Goal: Task Accomplishment & Management: Use online tool/utility

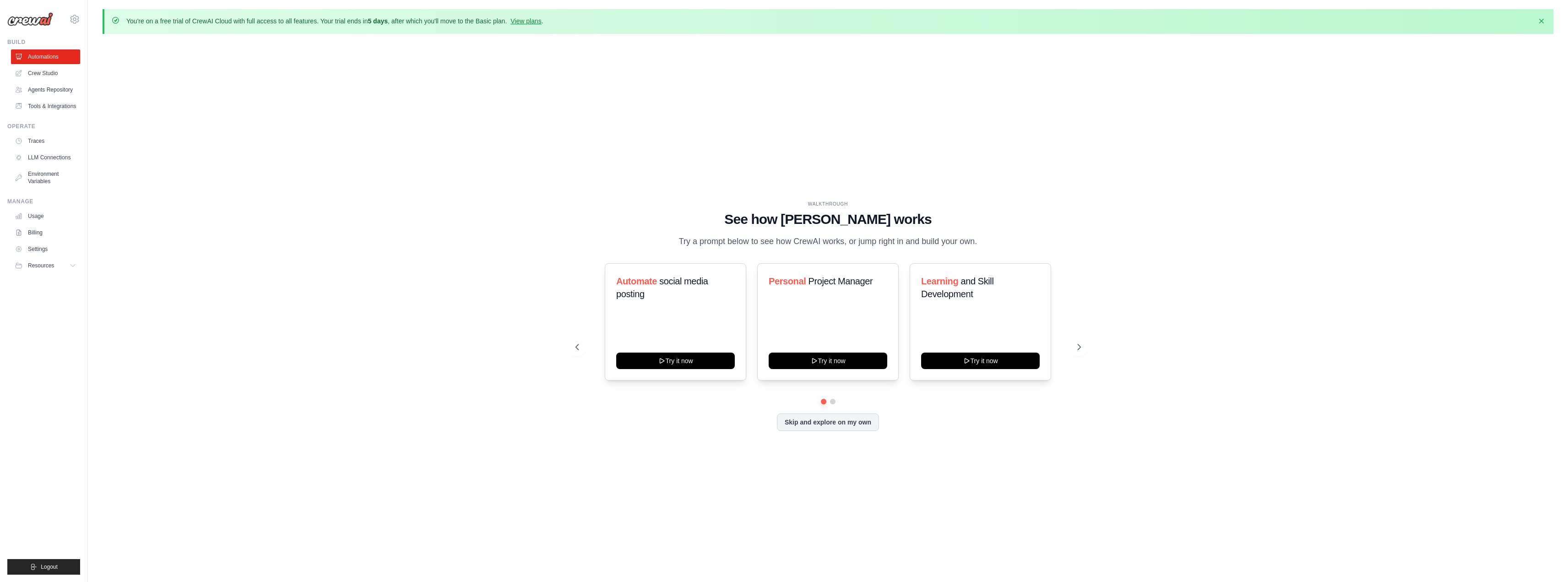
click at [424, 219] on div "WALKTHROUGH See how [PERSON_NAME] works Try a prompt below to see how [PERSON_N…" at bounding box center [827, 323] width 1451 height 564
click at [850, 366] on button "Try it now" at bounding box center [827, 359] width 119 height 16
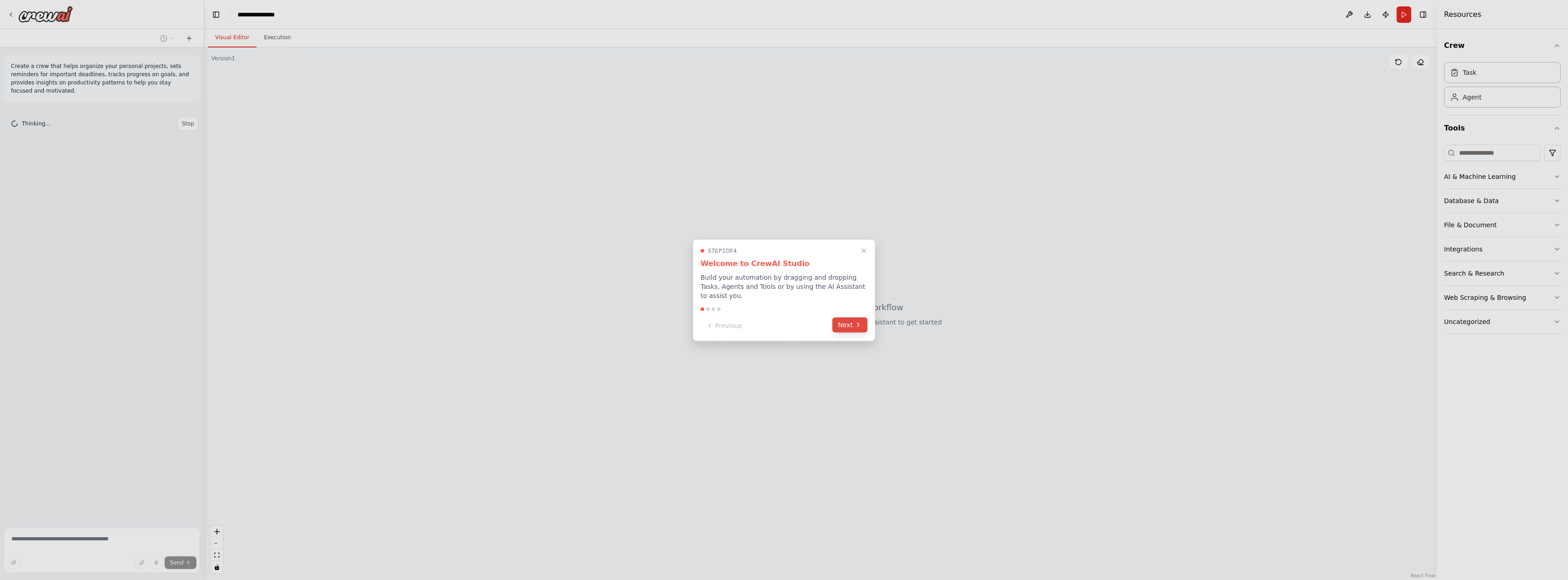
click at [847, 317] on button "Next" at bounding box center [850, 325] width 36 height 15
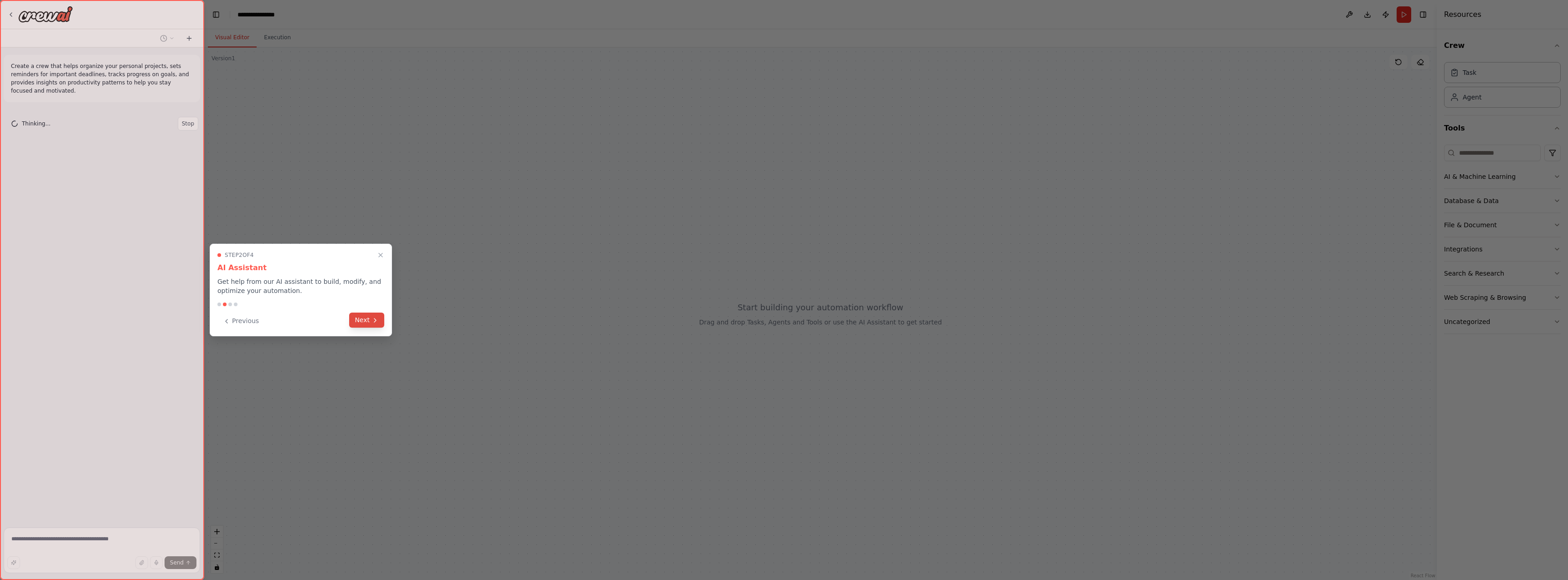
click at [366, 320] on button "Next" at bounding box center [366, 320] width 36 height 15
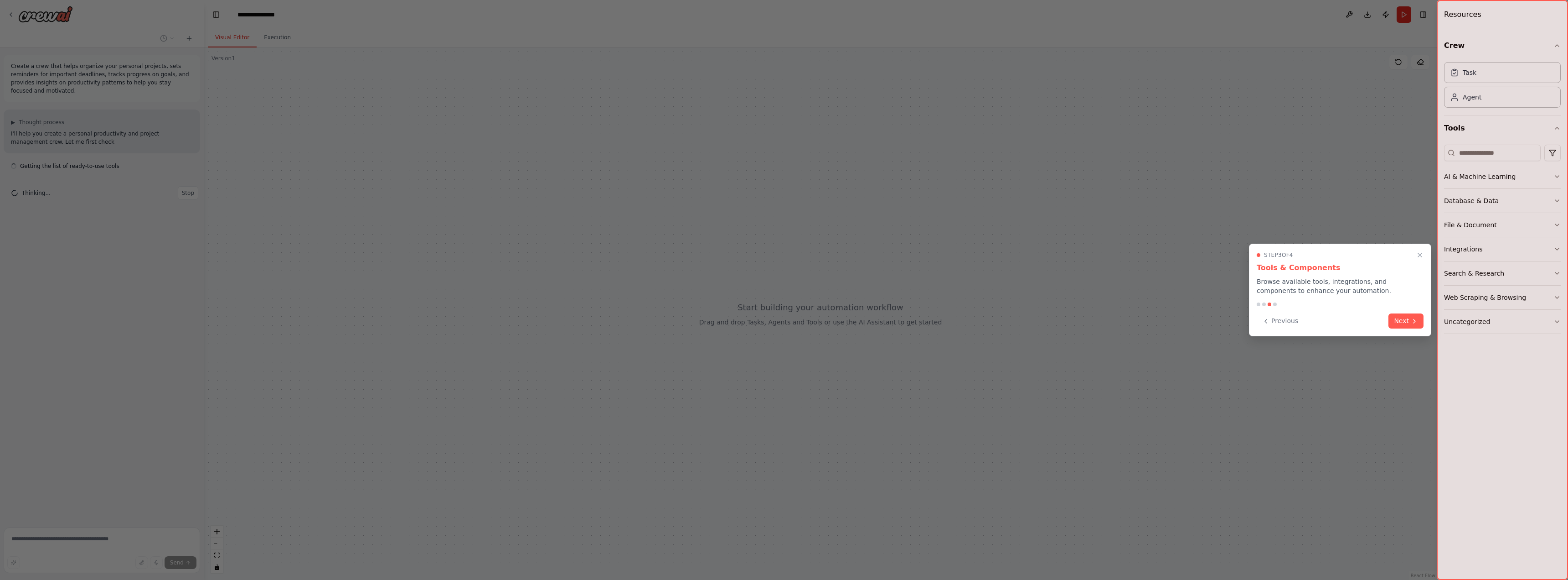
click at [1405, 322] on button "Next" at bounding box center [1406, 321] width 36 height 15
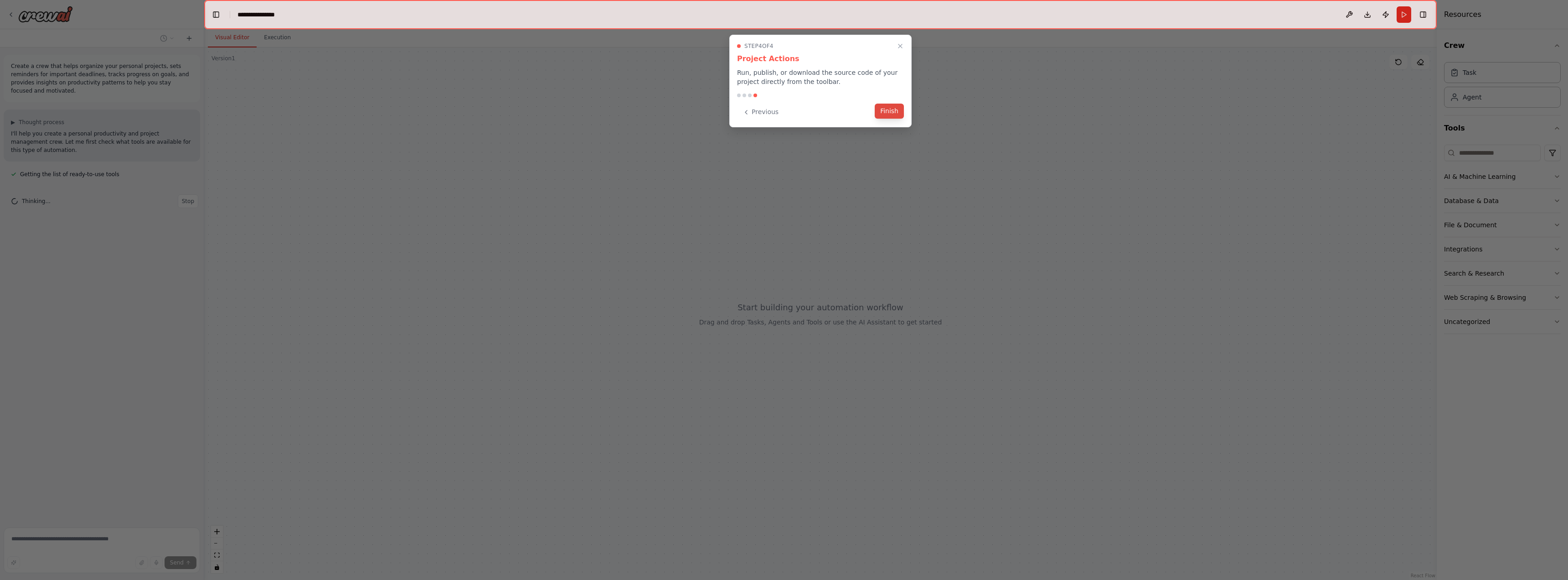
click at [893, 113] on button "Finish" at bounding box center [889, 112] width 29 height 15
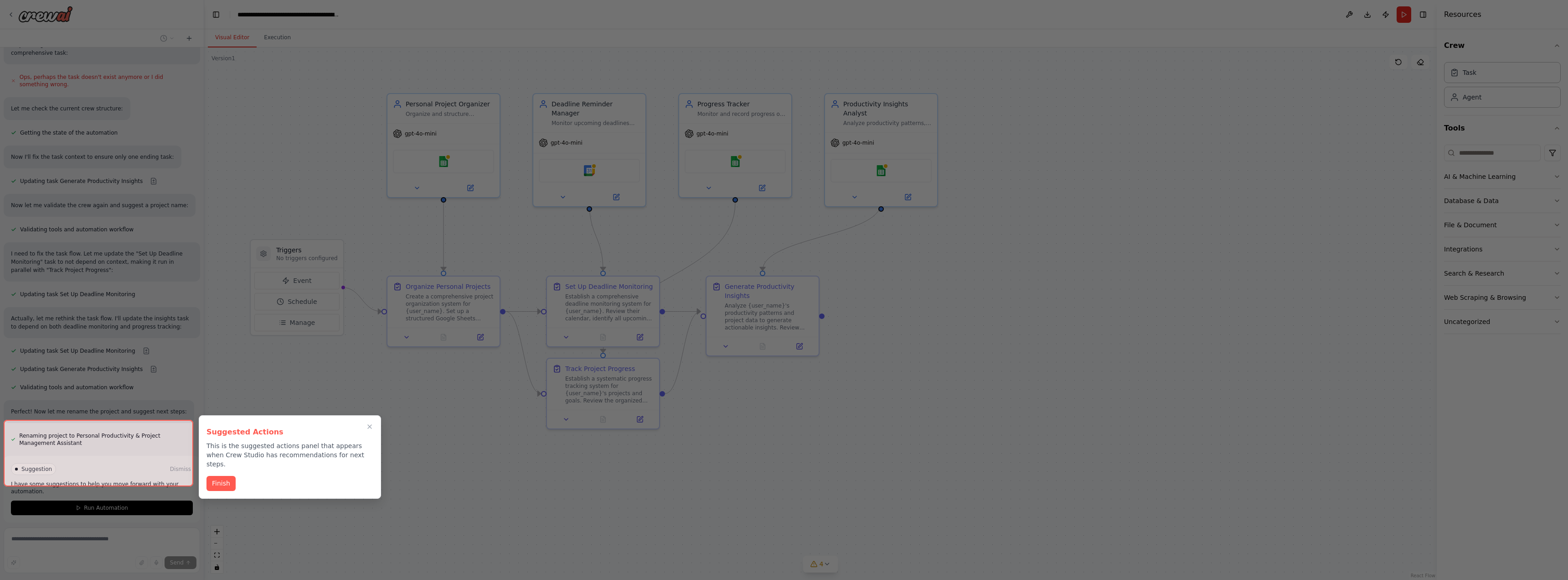
scroll to position [593, 0]
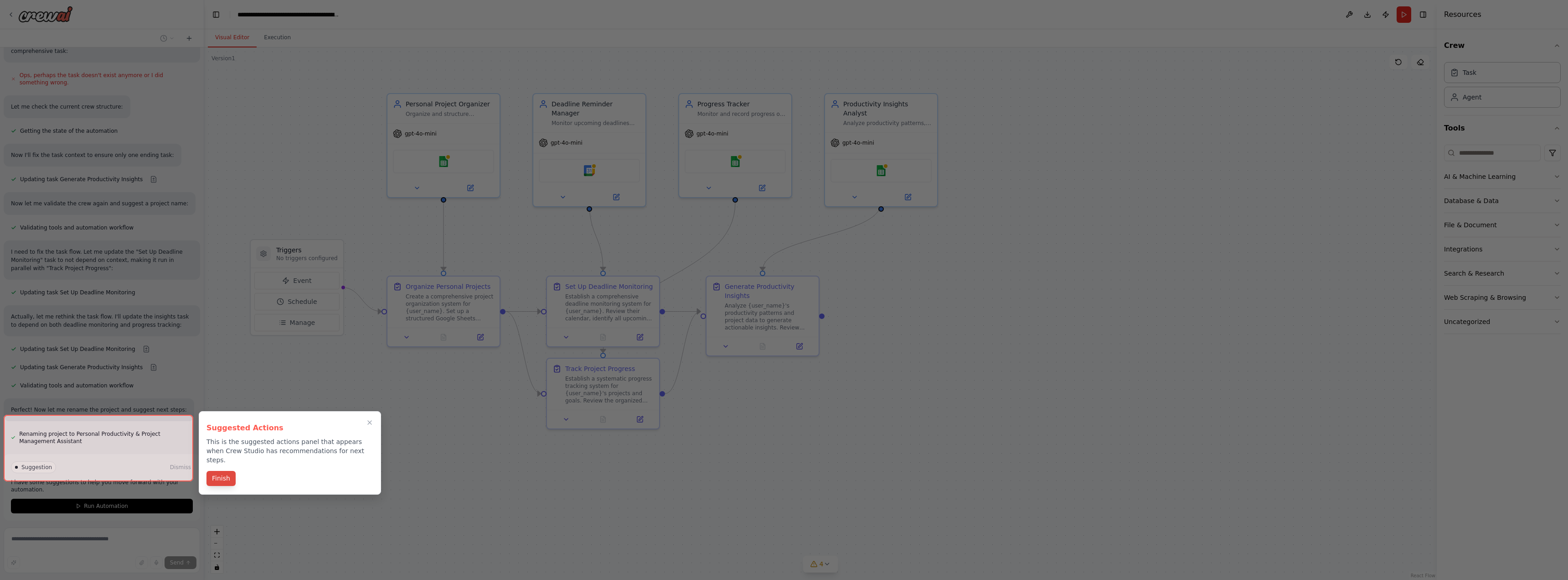
click at [225, 470] on button "Finish" at bounding box center [221, 478] width 29 height 15
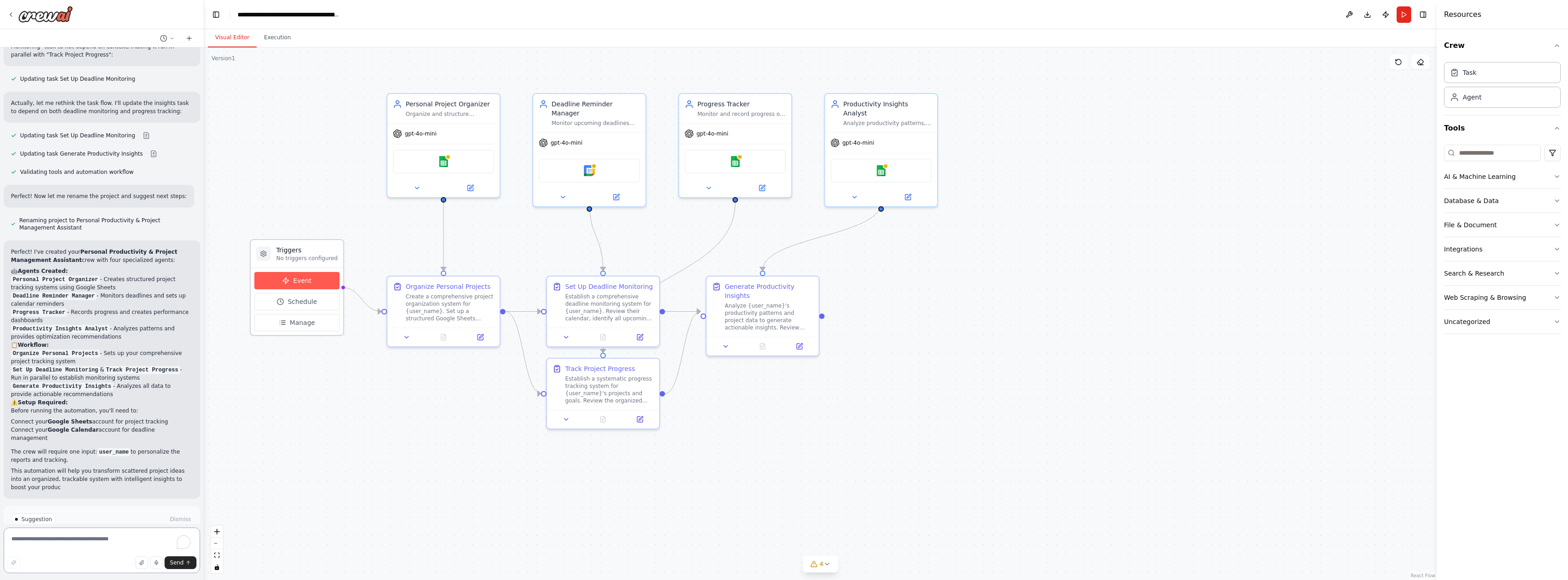
scroll to position [815, 0]
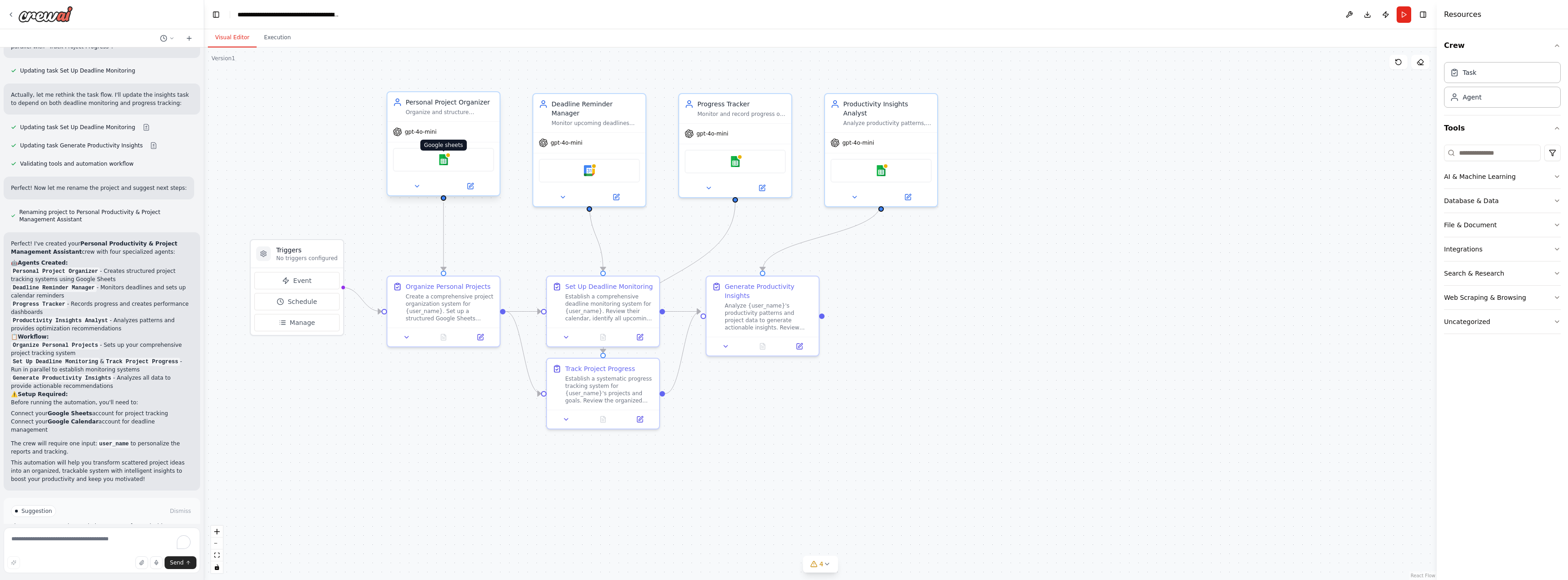
click at [449, 161] on img at bounding box center [443, 159] width 11 height 11
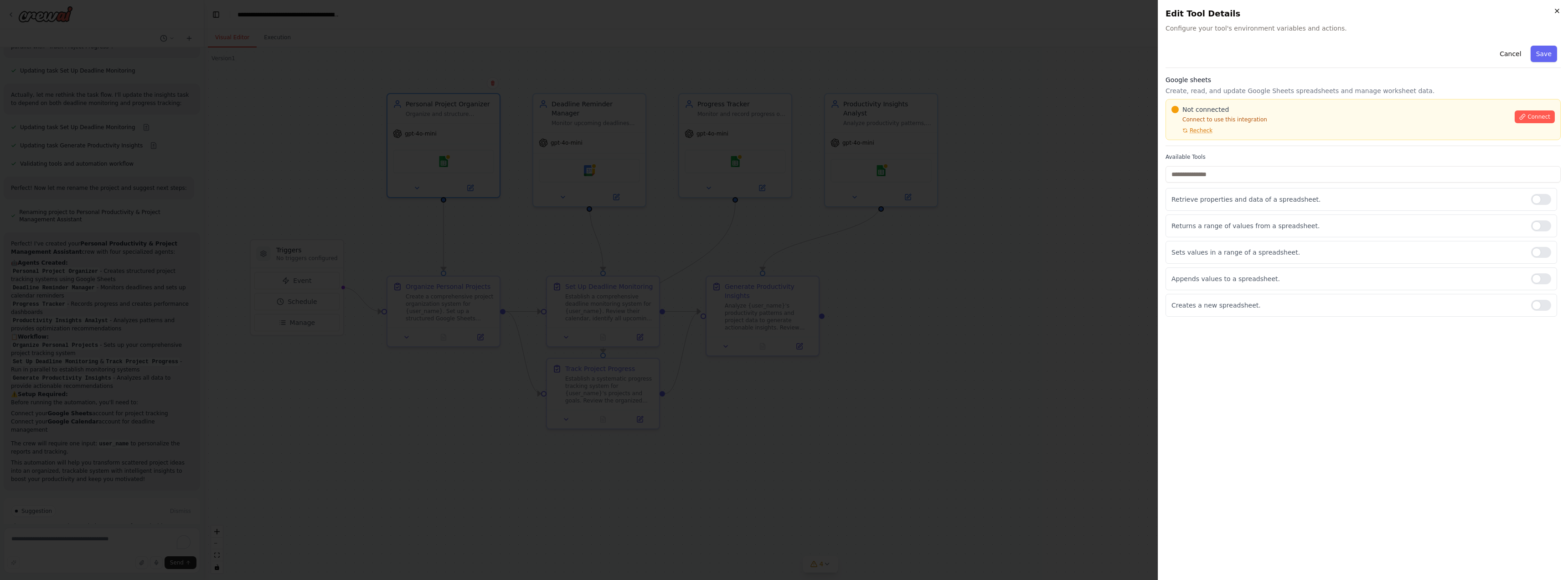
click at [1558, 9] on icon "button" at bounding box center [1557, 12] width 8 height 8
